Goal: Browse casually

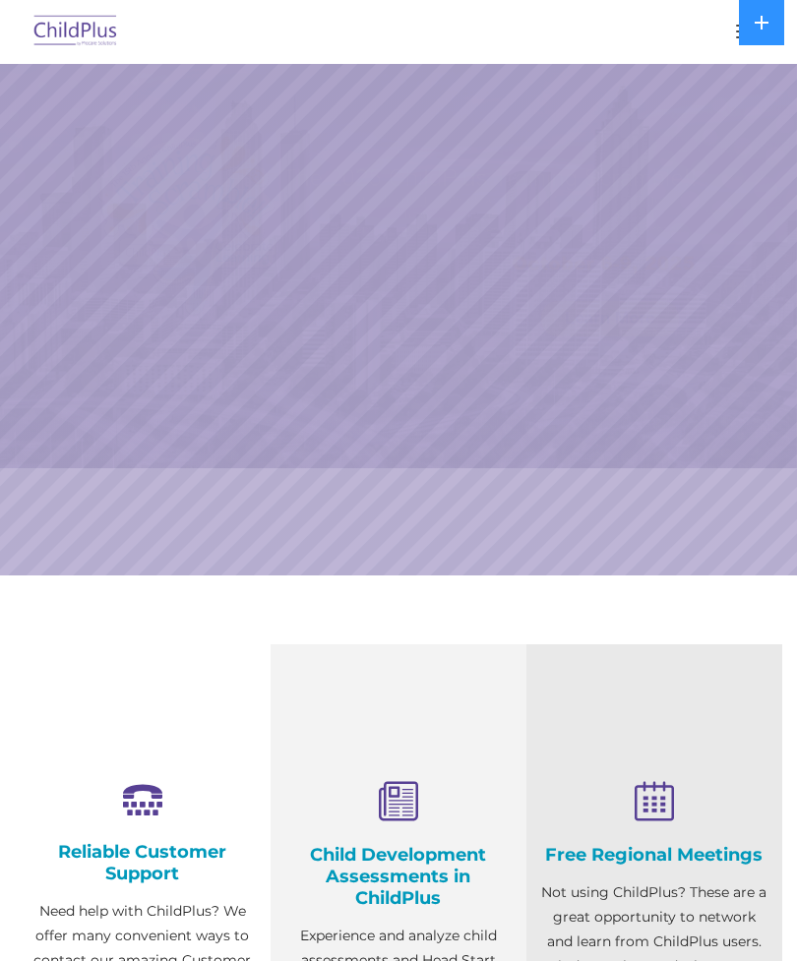
select select "MEDIUM"
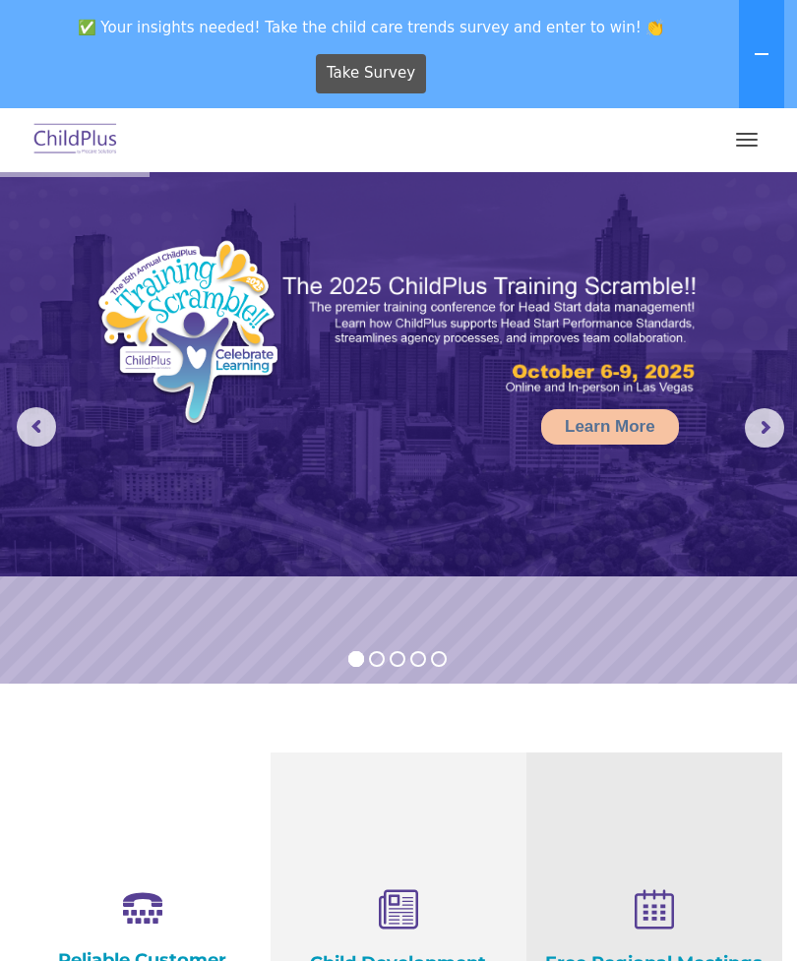
click at [741, 141] on button "button" at bounding box center [746, 139] width 41 height 31
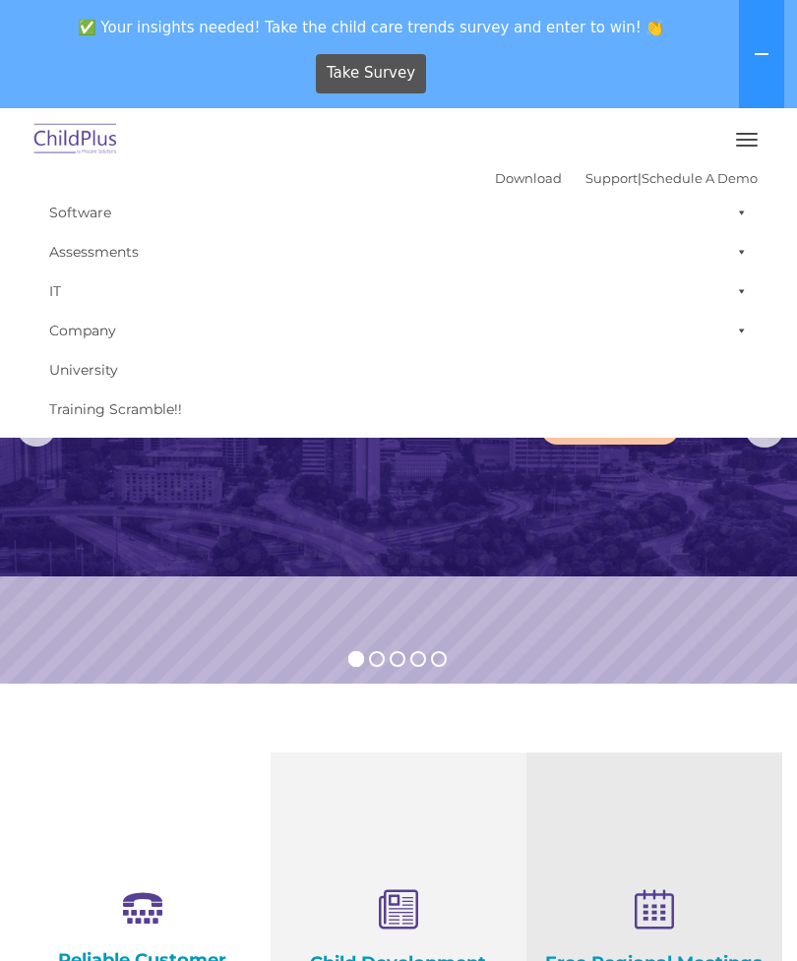
click at [546, 510] on img at bounding box center [398, 374] width 797 height 404
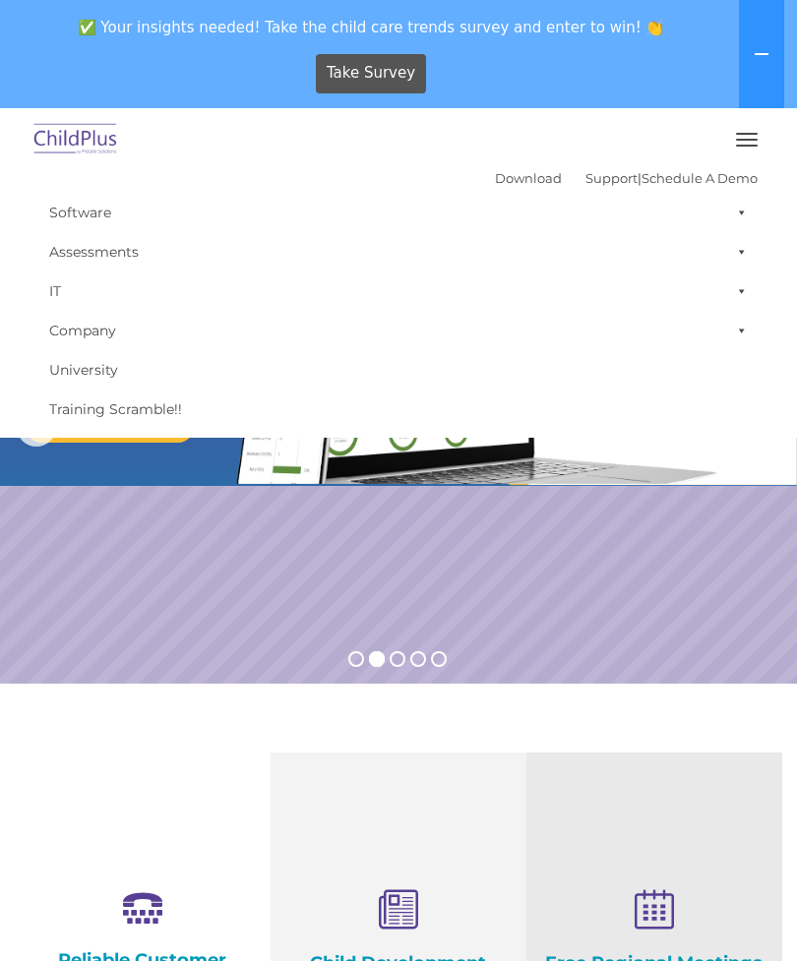
click at [750, 129] on button "button" at bounding box center [746, 139] width 41 height 31
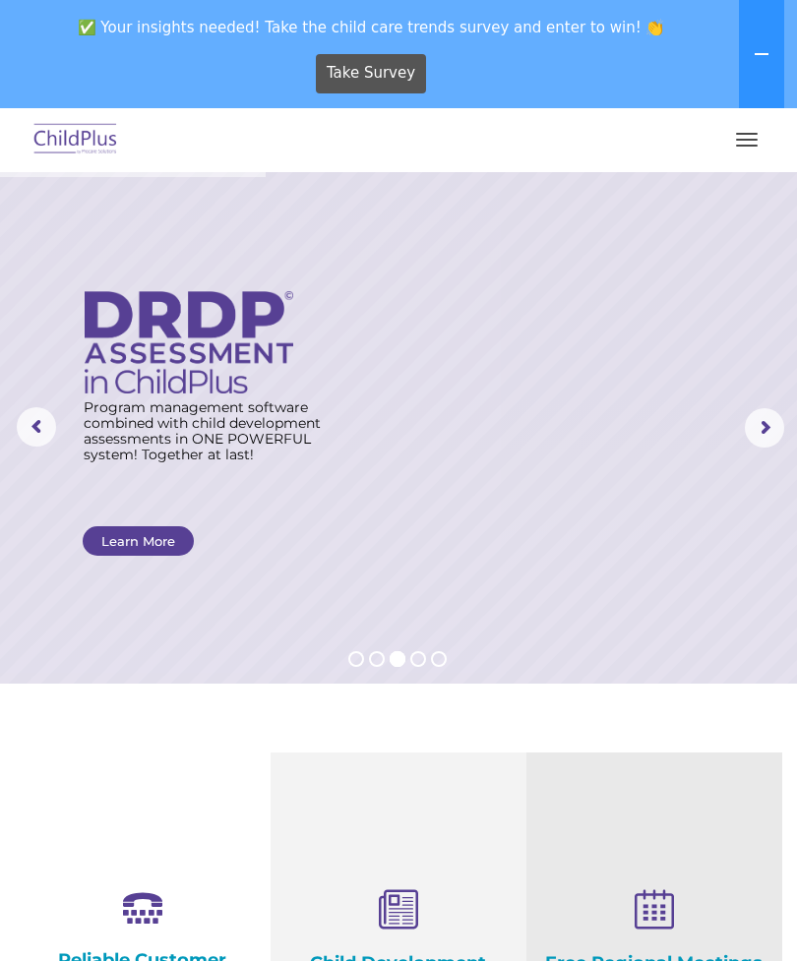
click at [760, 47] on icon at bounding box center [761, 54] width 16 height 16
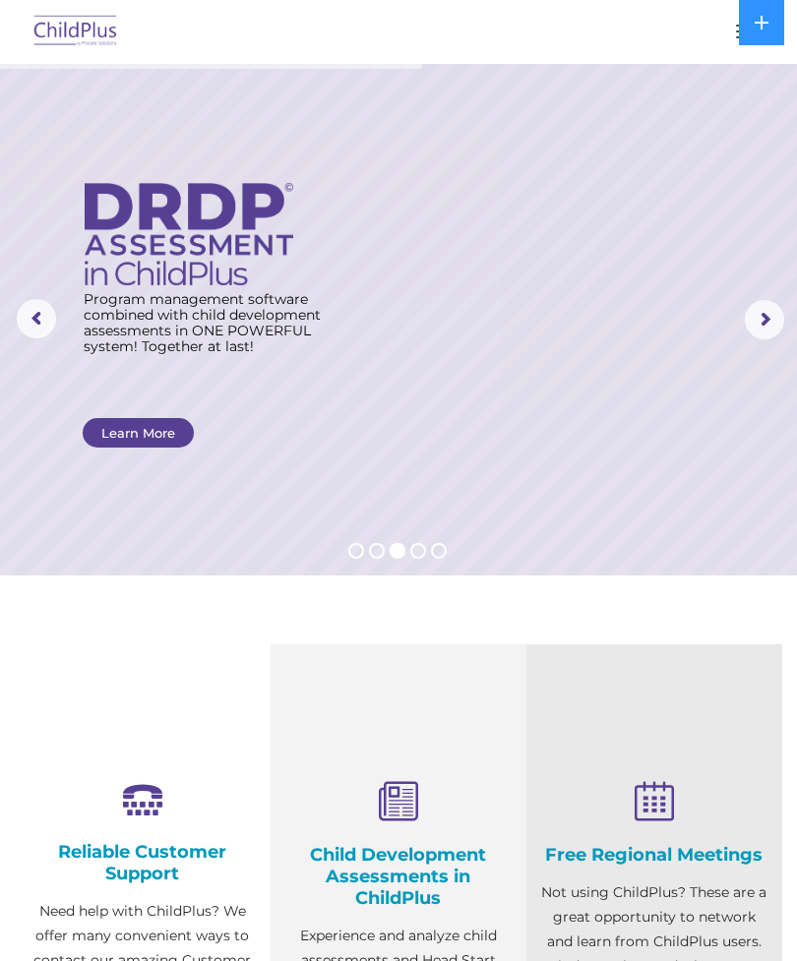
click at [730, 28] on button "button" at bounding box center [746, 31] width 41 height 31
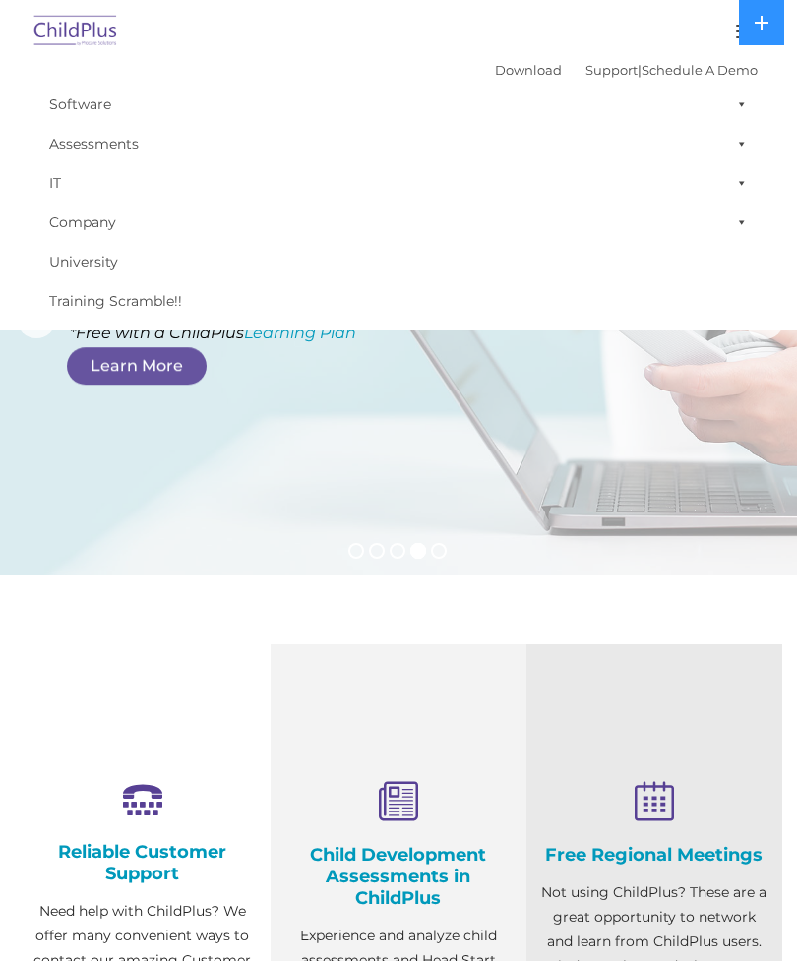
click at [650, 461] on rs-layer at bounding box center [398, 319] width 797 height 511
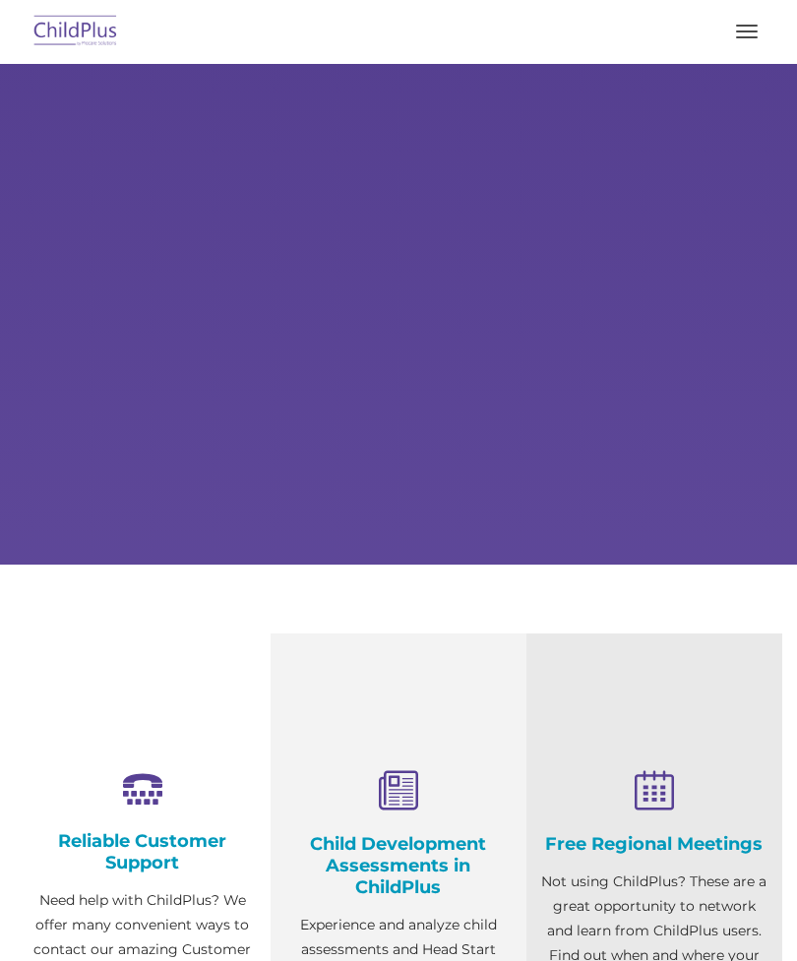
scroll to position [101, 0]
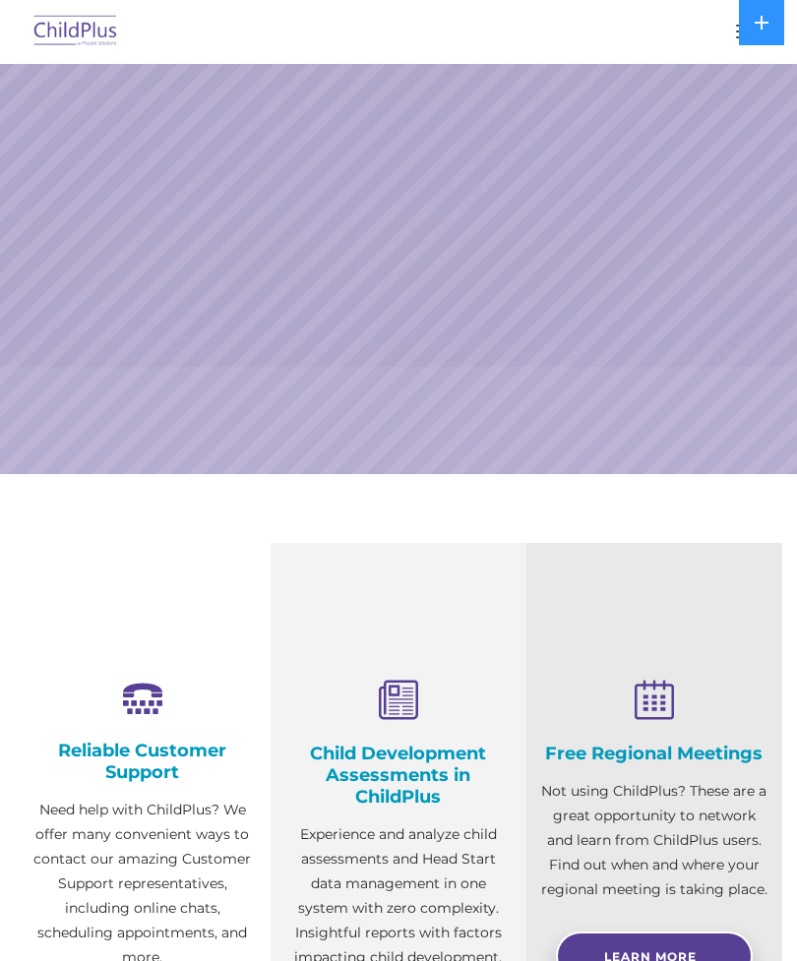
select select "MEDIUM"
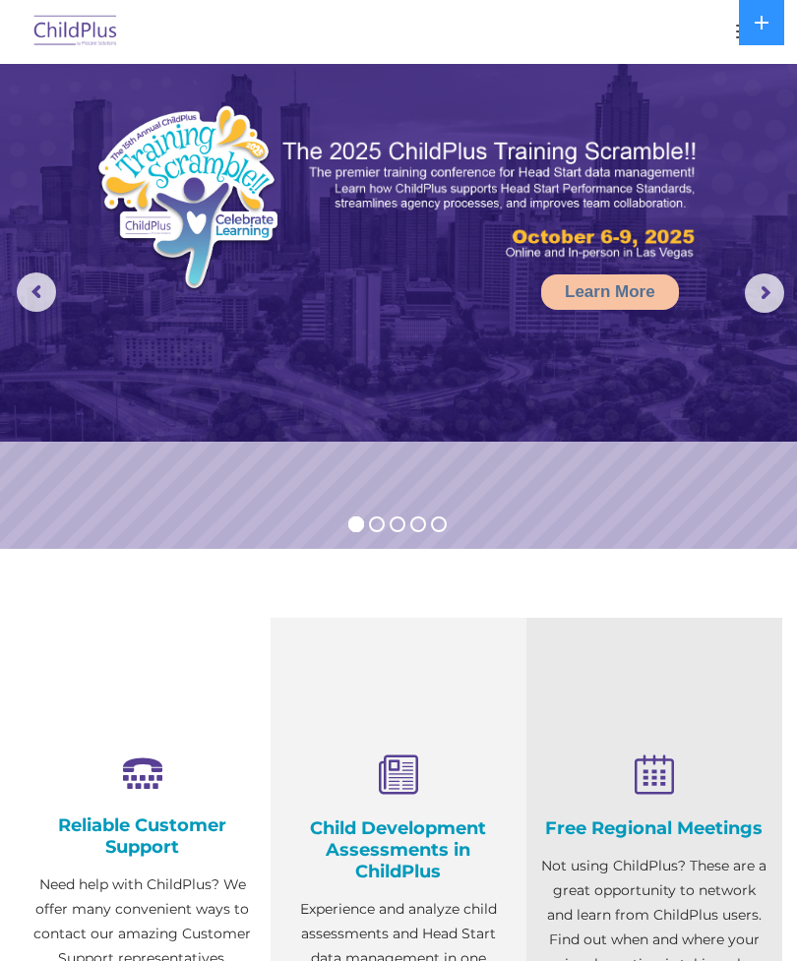
scroll to position [0, 0]
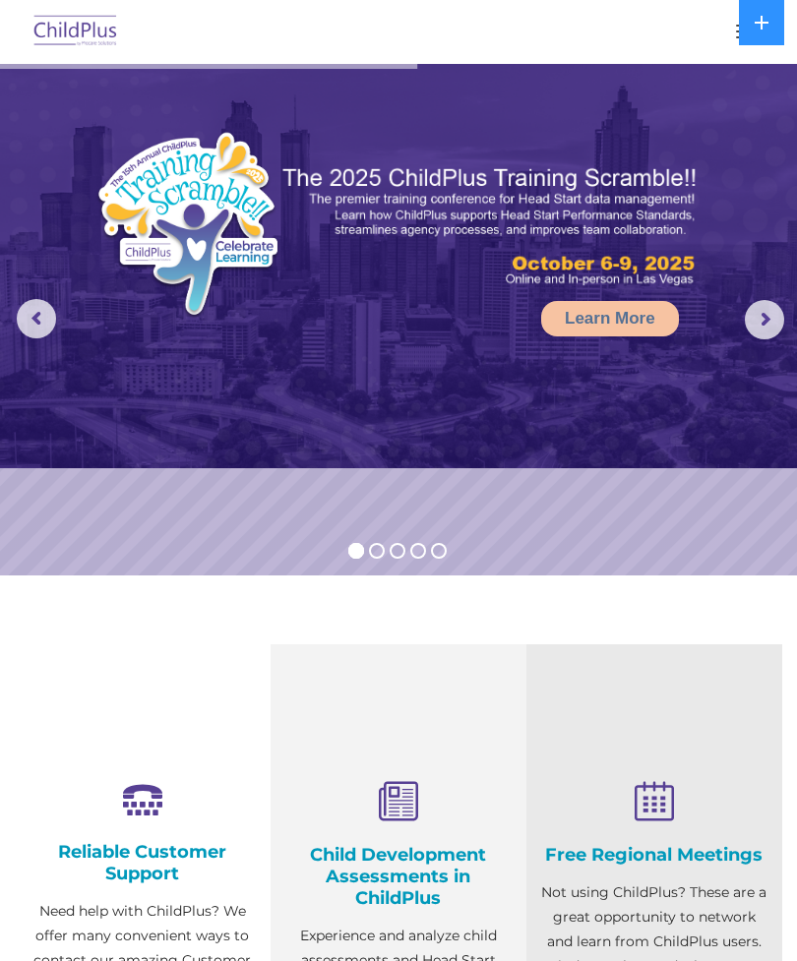
click at [751, 320] on rs-arrow at bounding box center [764, 319] width 39 height 39
